Goal: Transaction & Acquisition: Purchase product/service

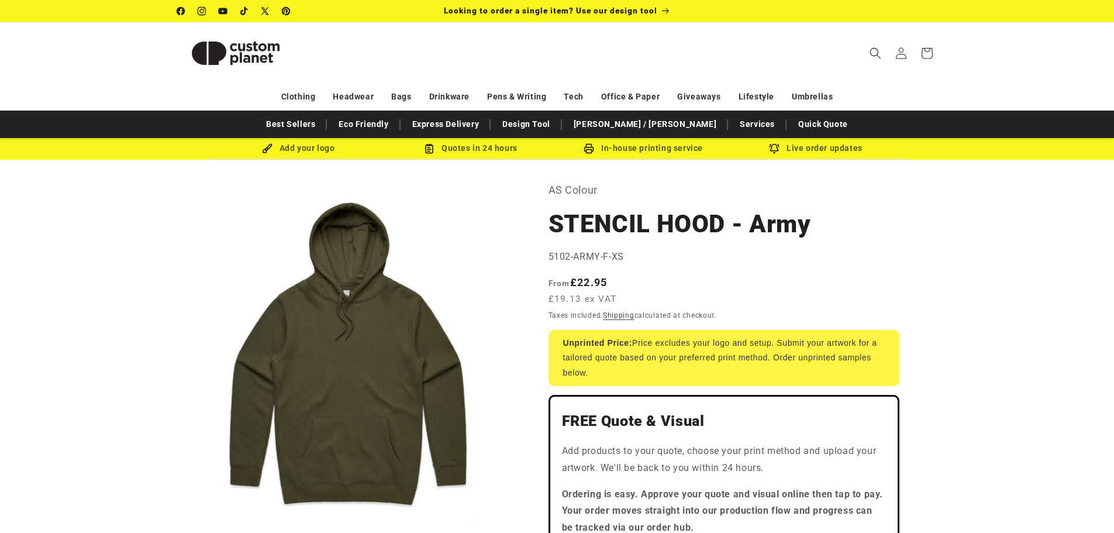
click at [874, 51] on icon "Search" at bounding box center [875, 53] width 12 height 12
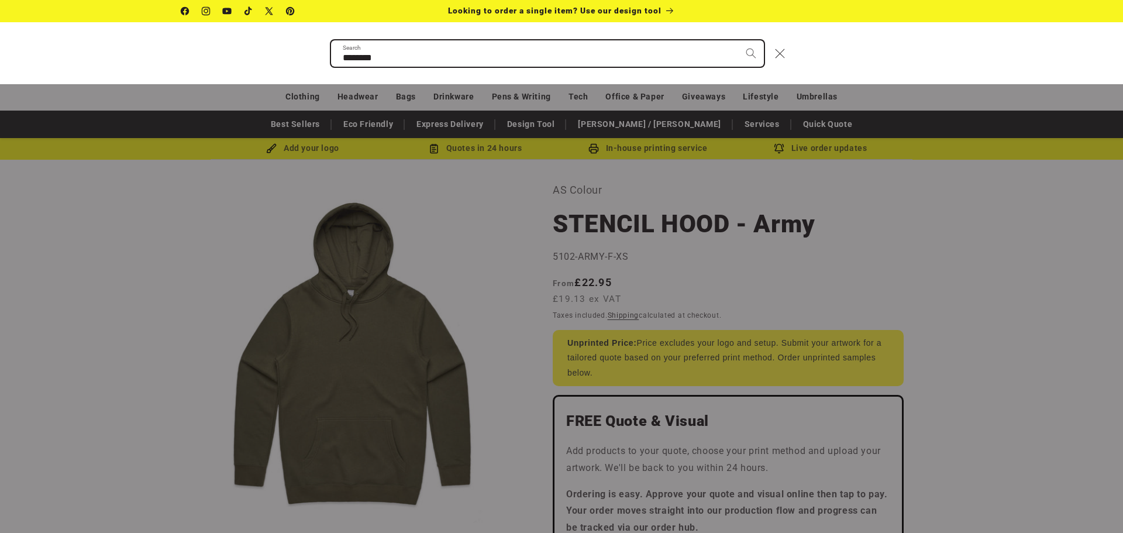
type input "********"
click at [738, 40] on button "Search" at bounding box center [751, 53] width 26 height 26
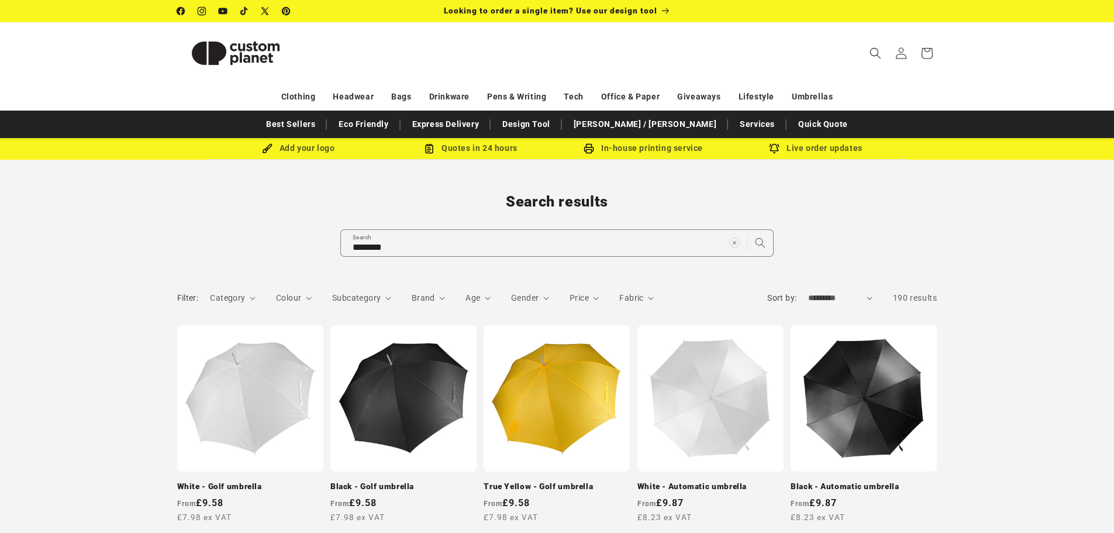
click at [309, 296] on icon "Colour (0 selected)" at bounding box center [309, 298] width 6 height 4
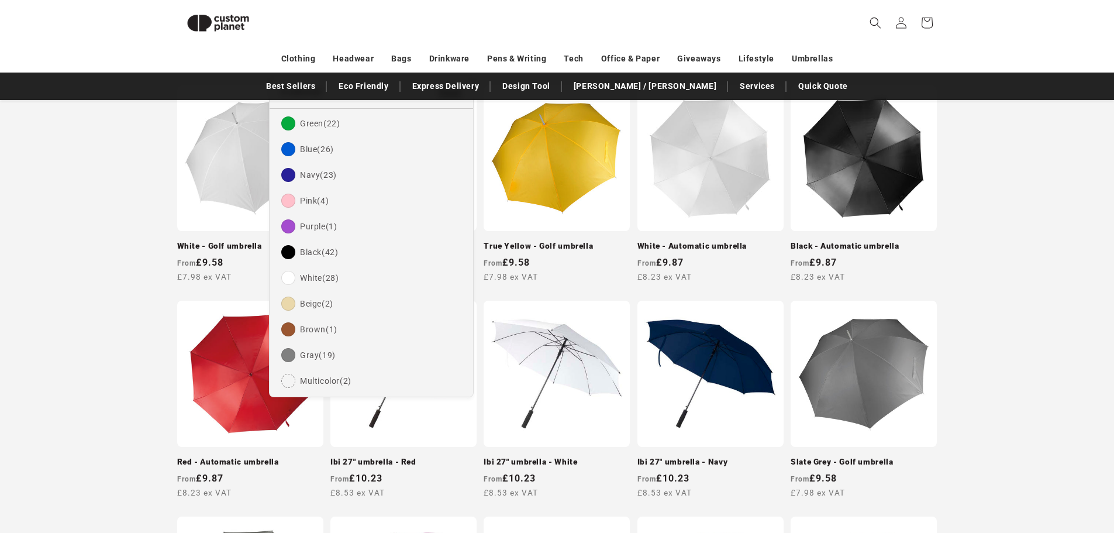
scroll to position [219, 0]
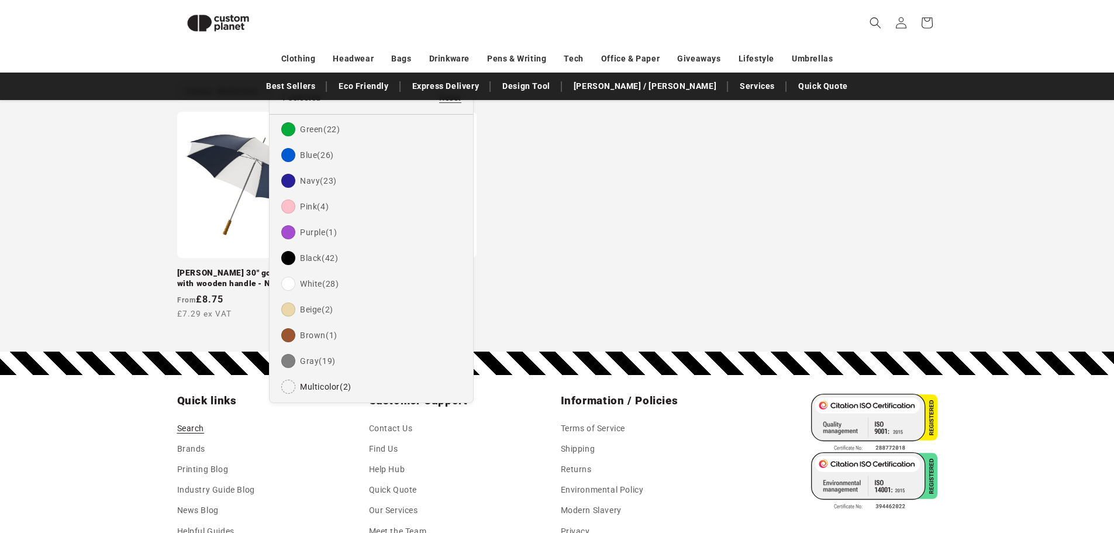
click at [276, 70] on summary "Colour" at bounding box center [294, 63] width 36 height 12
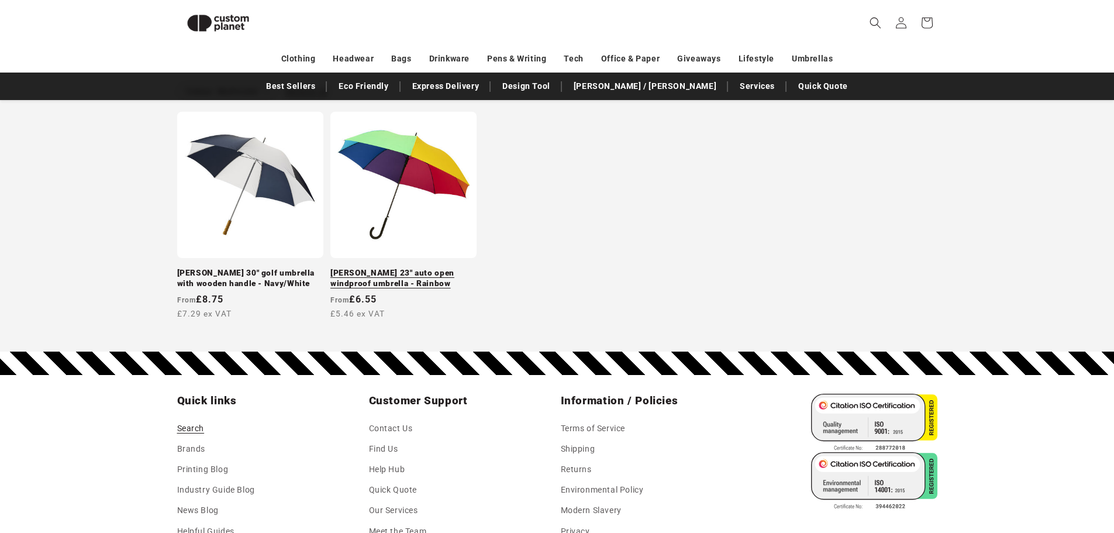
click at [413, 268] on link "[PERSON_NAME] 23" auto open windproof umbrella - Rainbow" at bounding box center [403, 278] width 146 height 20
